Goal: Task Accomplishment & Management: Manage account settings

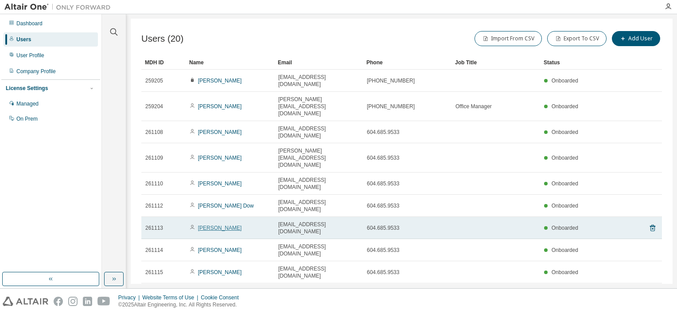
click at [205, 225] on link "[PERSON_NAME]" at bounding box center [220, 228] width 44 height 6
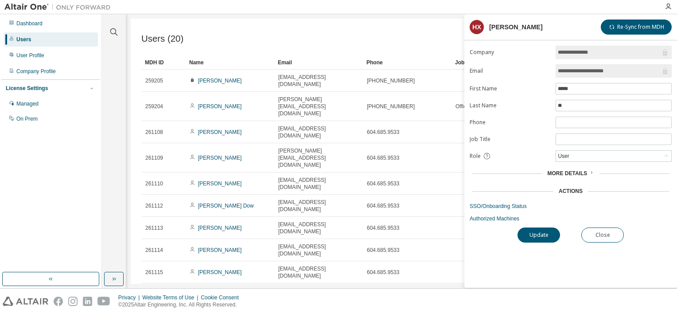
click at [572, 173] on span "More Details" at bounding box center [567, 173] width 40 height 6
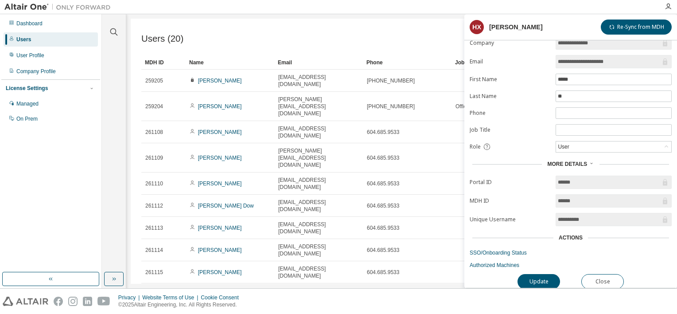
scroll to position [12, 0]
click at [538, 273] on button "Update" at bounding box center [538, 279] width 43 height 15
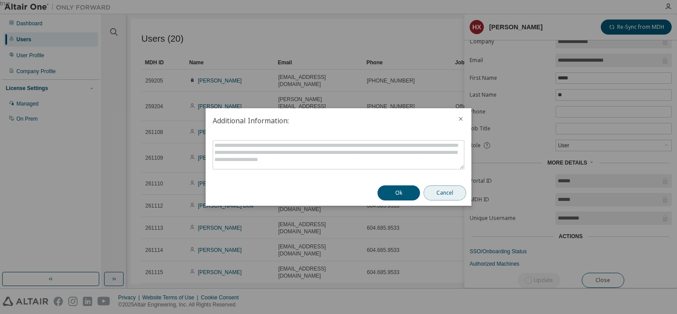
click at [436, 194] on button "Cancel" at bounding box center [445, 192] width 43 height 15
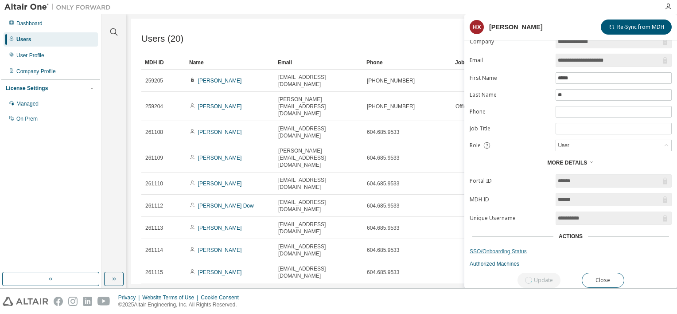
click at [502, 248] on link "SSO/Onboarding Status" at bounding box center [571, 251] width 202 height 7
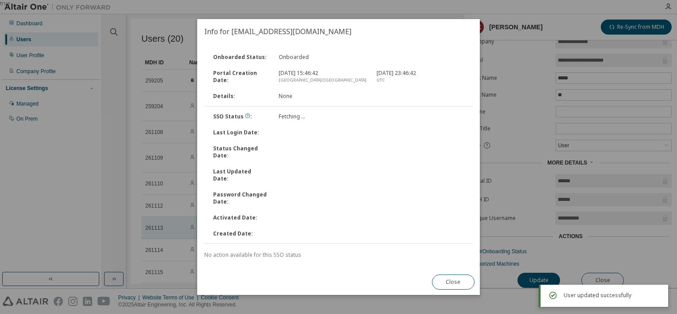
scroll to position [0, 0]
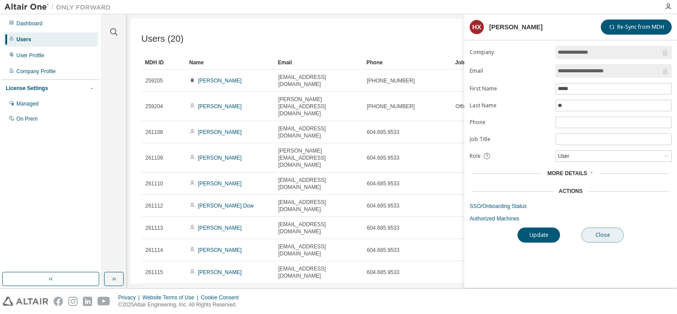
click at [605, 230] on button "Close" at bounding box center [602, 234] width 43 height 15
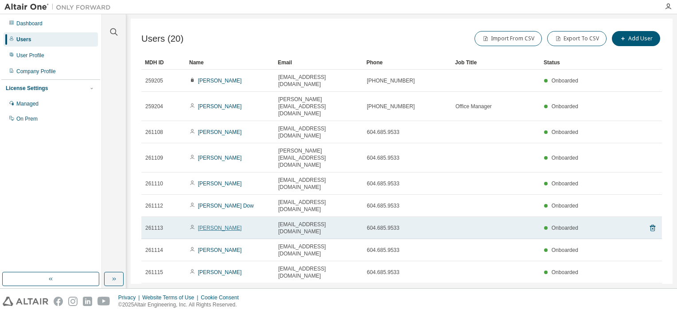
click at [213, 225] on link "[PERSON_NAME]" at bounding box center [220, 228] width 44 height 6
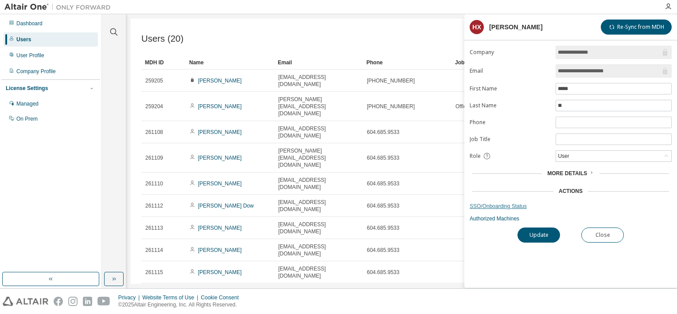
click at [512, 205] on link "SSO/Onboarding Status" at bounding box center [571, 205] width 202 height 7
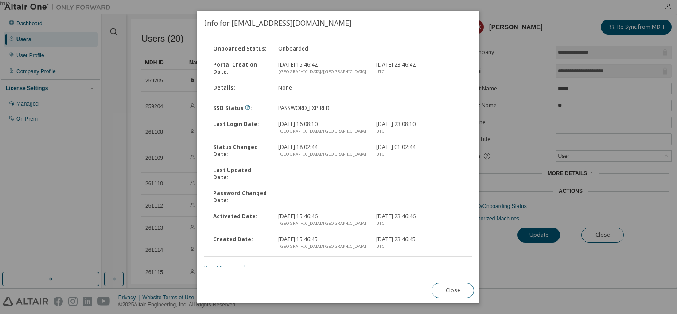
click at [236, 264] on link "Reset Password" at bounding box center [224, 268] width 41 height 8
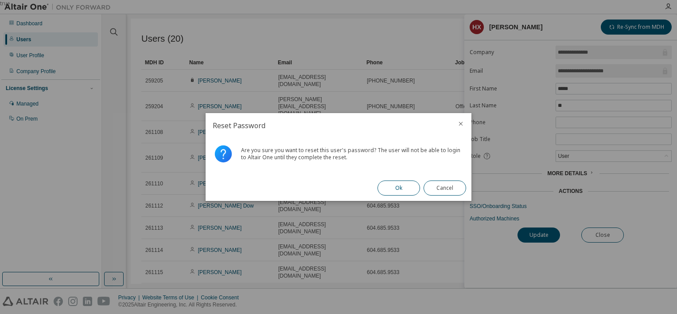
click at [404, 188] on button "Ok" at bounding box center [398, 187] width 43 height 15
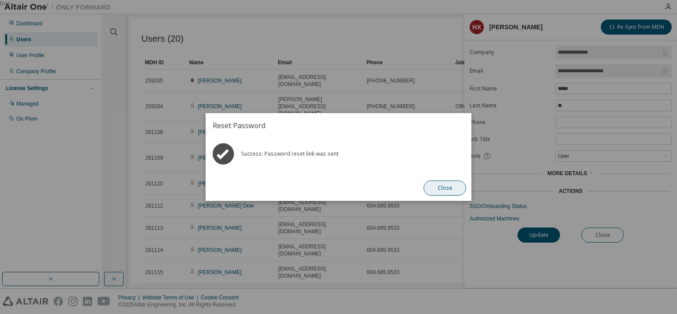
click at [440, 188] on button "Close" at bounding box center [445, 187] width 43 height 15
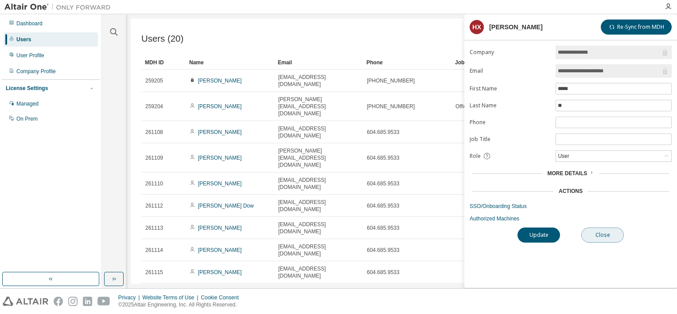
click at [609, 231] on button "Close" at bounding box center [602, 234] width 43 height 15
